Goal: Task Accomplishment & Management: Manage account settings

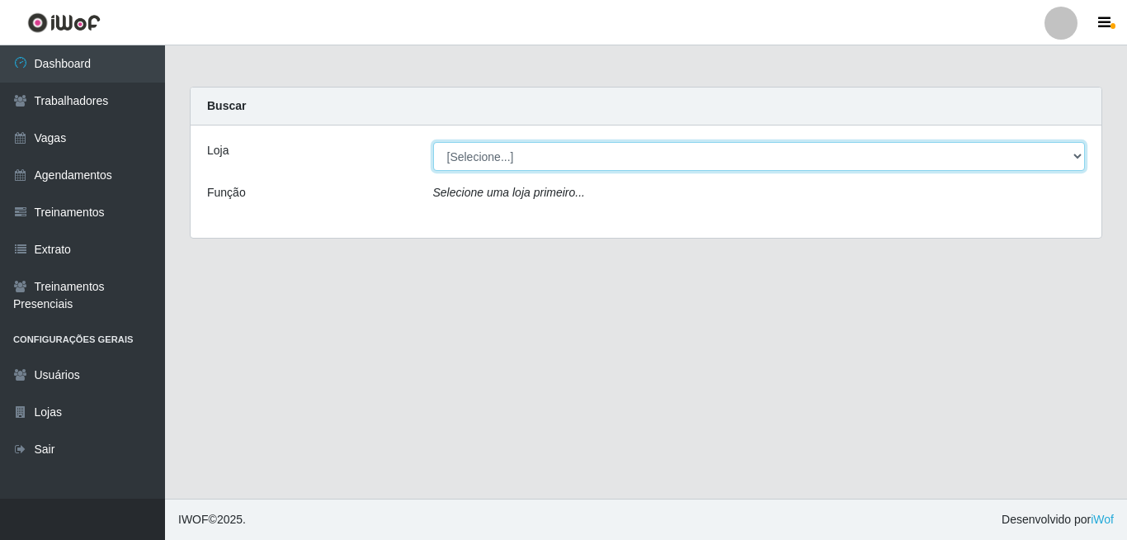
click at [733, 156] on select "[Selecione...] Bemais Supermercados - B4 [GEOGRAPHIC_DATA]" at bounding box center [759, 156] width 653 height 29
select select "404"
click at [433, 142] on select "[Selecione...] Bemais Supermercados - B4 [GEOGRAPHIC_DATA]" at bounding box center [759, 156] width 653 height 29
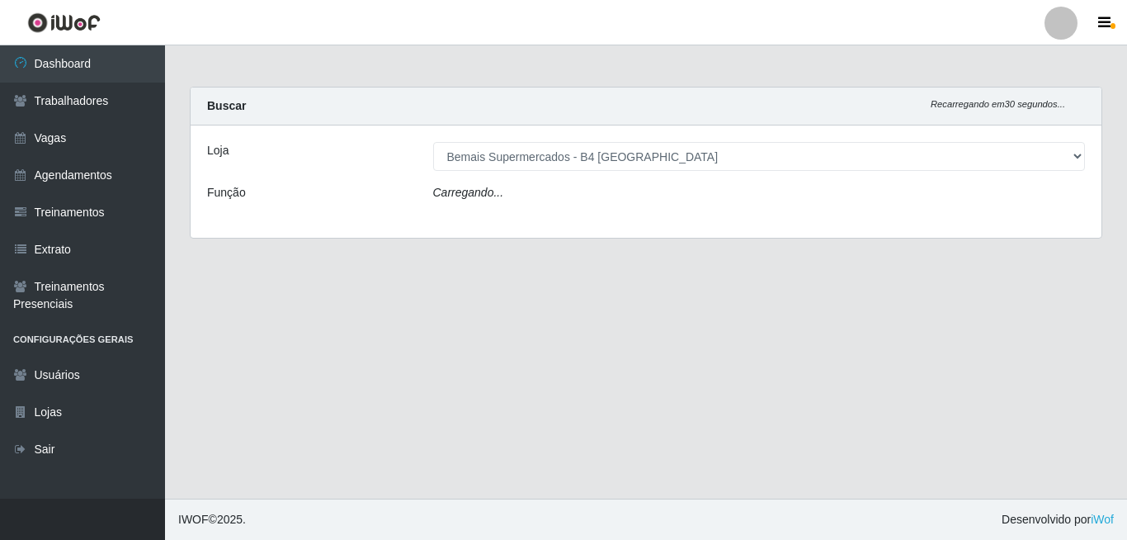
click at [729, 196] on div "Carregando..." at bounding box center [759, 196] width 677 height 24
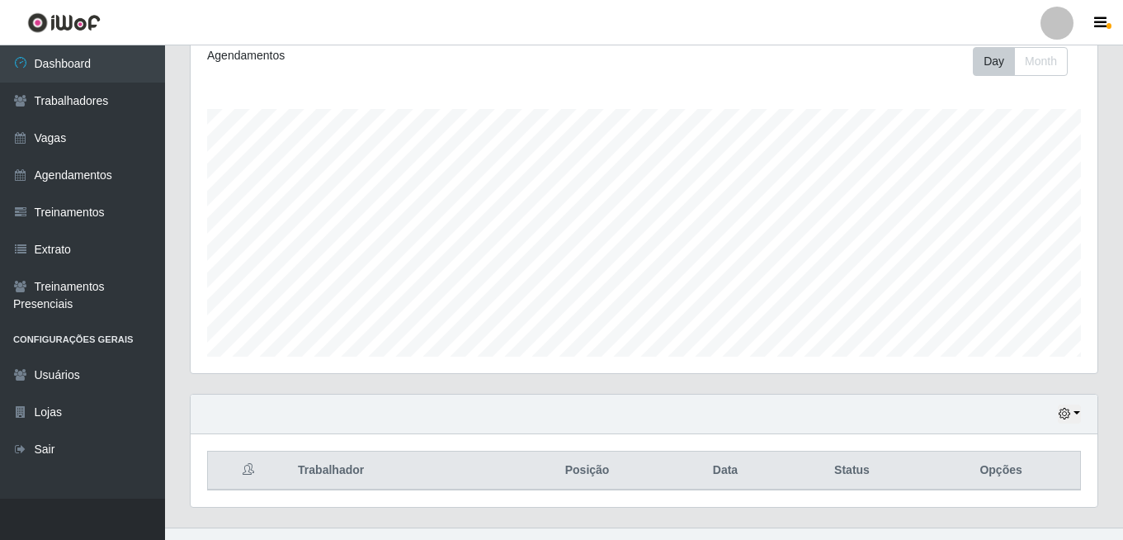
scroll to position [262, 0]
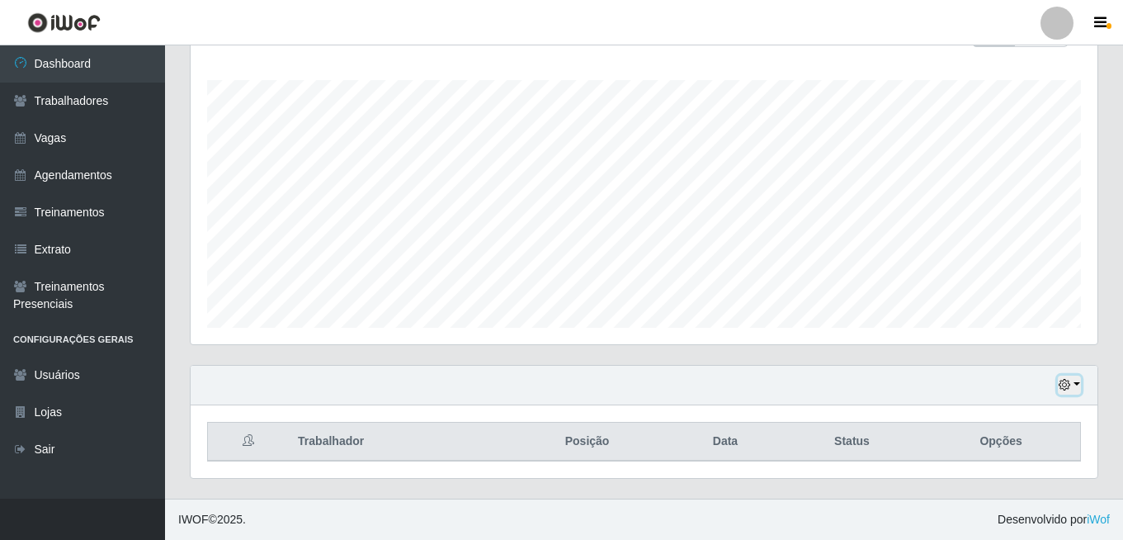
click at [1074, 383] on button "button" at bounding box center [1069, 384] width 23 height 19
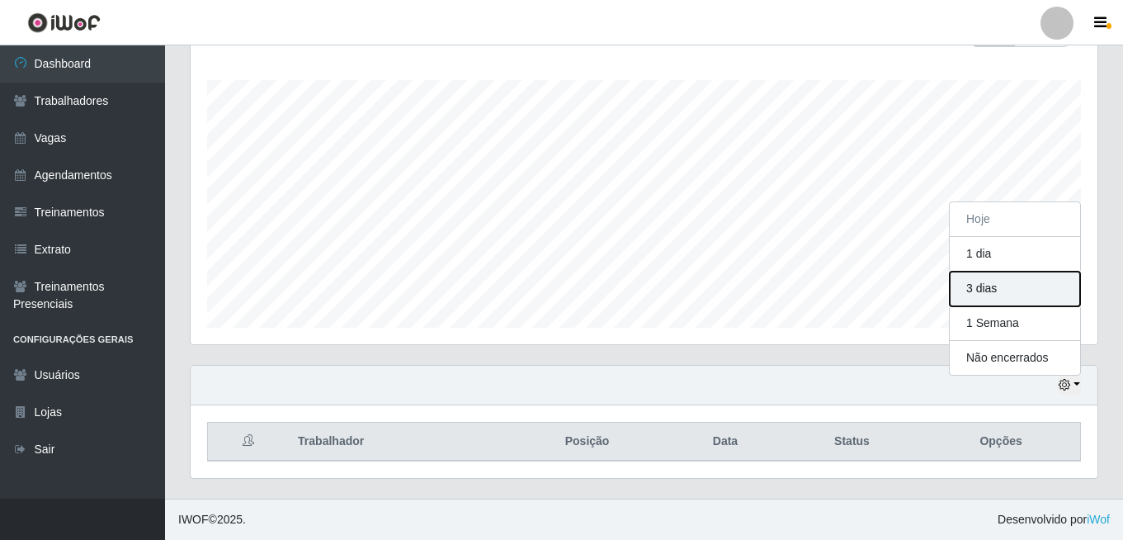
click at [998, 284] on button "3 dias" at bounding box center [1015, 288] width 130 height 35
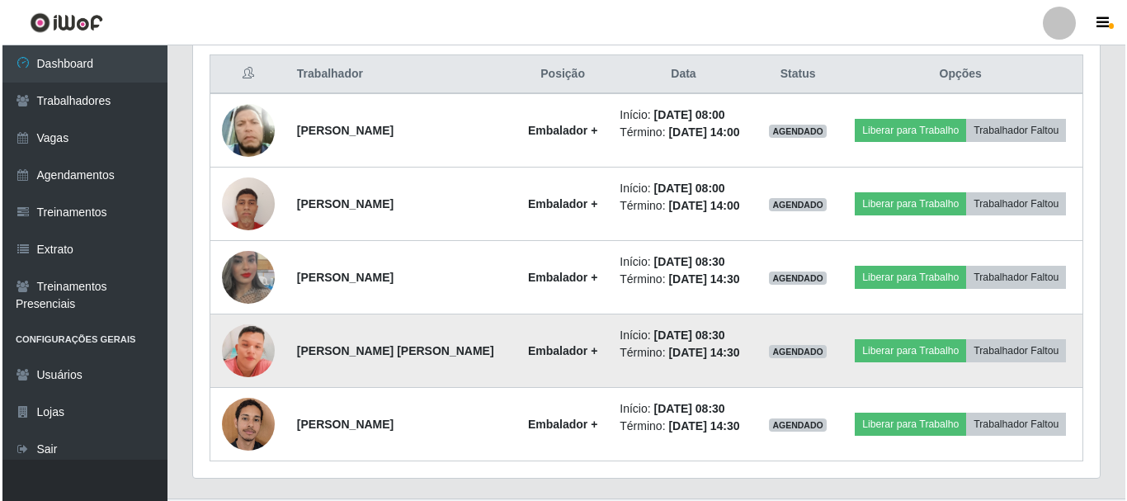
scroll to position [668, 0]
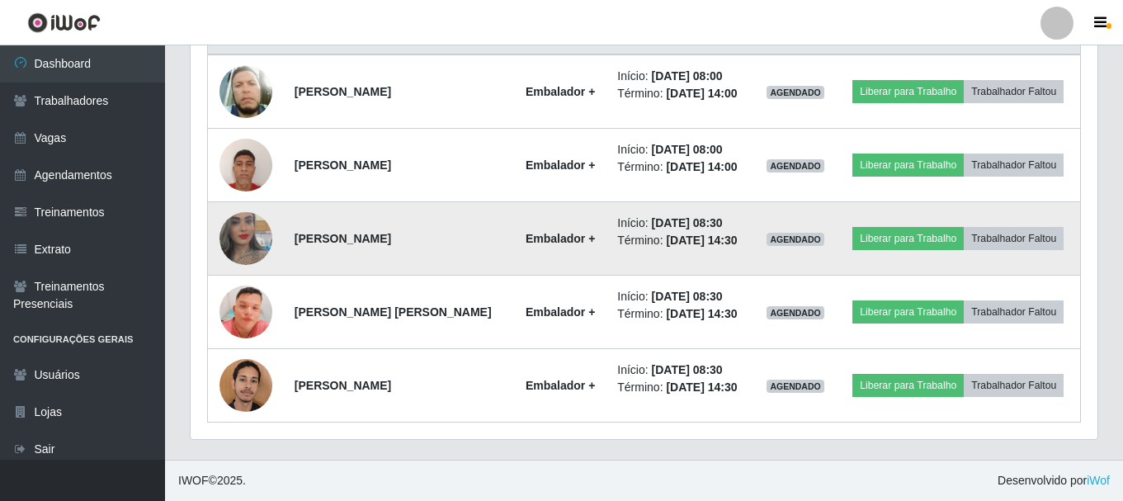
click at [238, 238] on img at bounding box center [245, 238] width 53 height 94
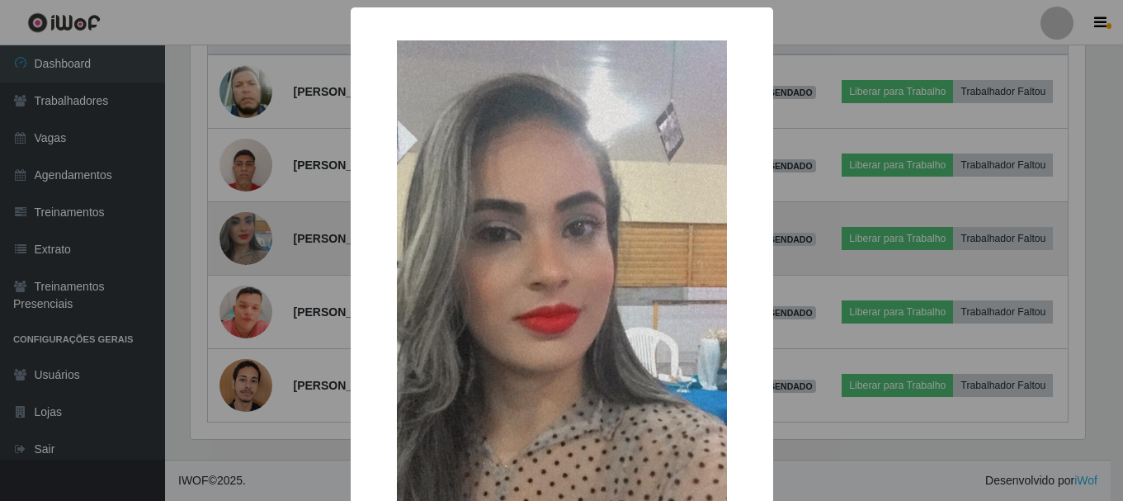
scroll to position [342, 899]
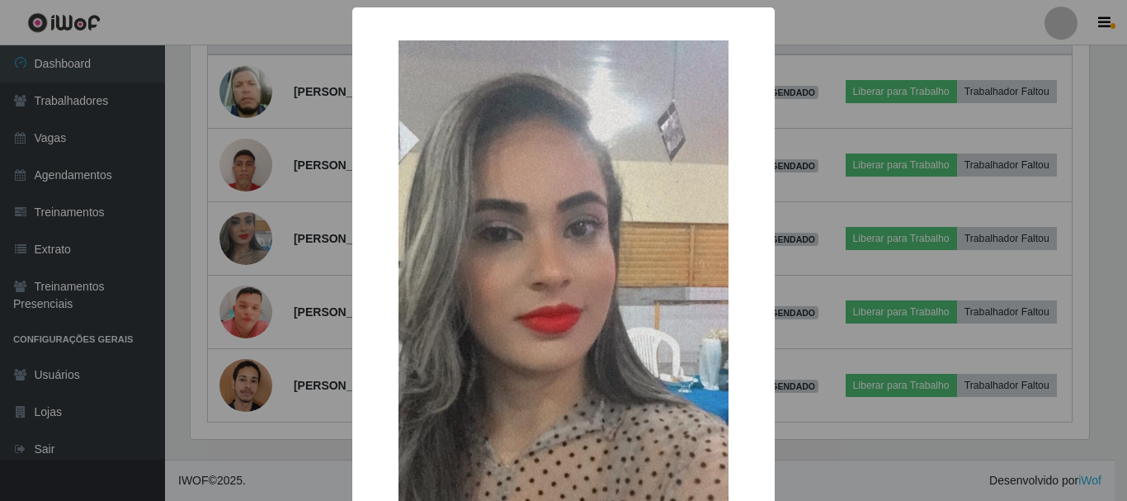
click at [161, 285] on div "× OK Cancel" at bounding box center [563, 250] width 1127 height 501
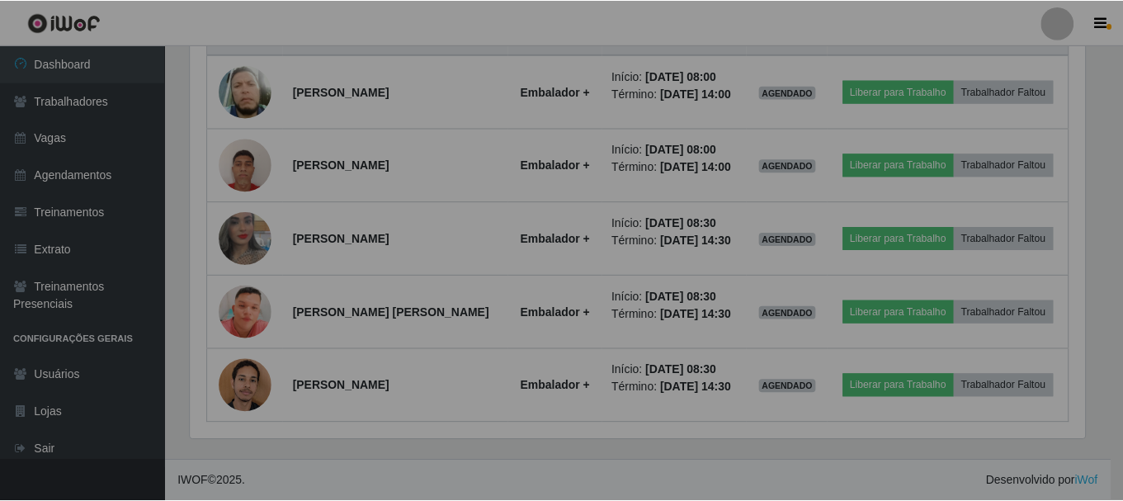
scroll to position [342, 907]
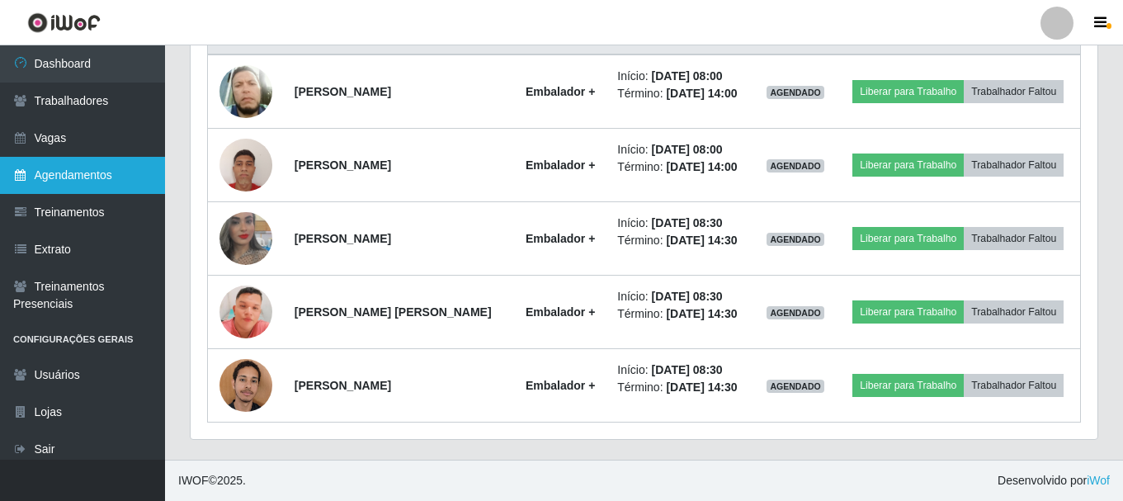
click at [97, 163] on link "Agendamentos" at bounding box center [82, 175] width 165 height 37
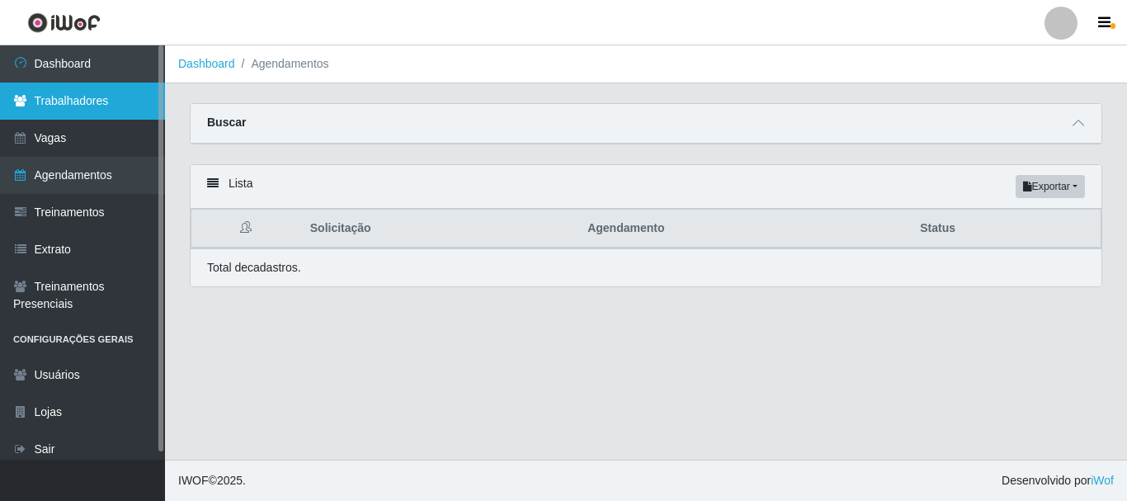
click at [78, 107] on link "Trabalhadores" at bounding box center [82, 101] width 165 height 37
